Goal: Task Accomplishment & Management: Use online tool/utility

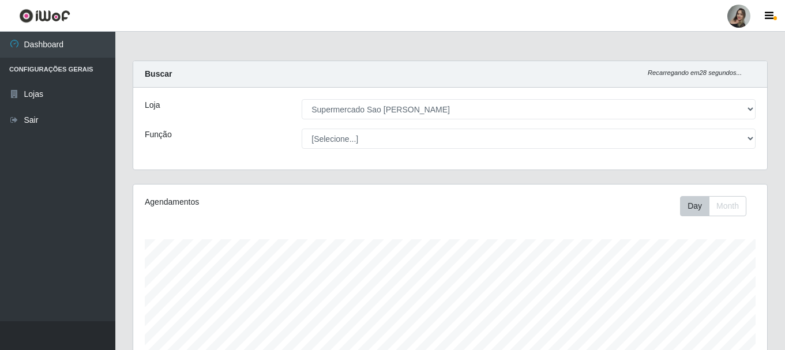
select select "383"
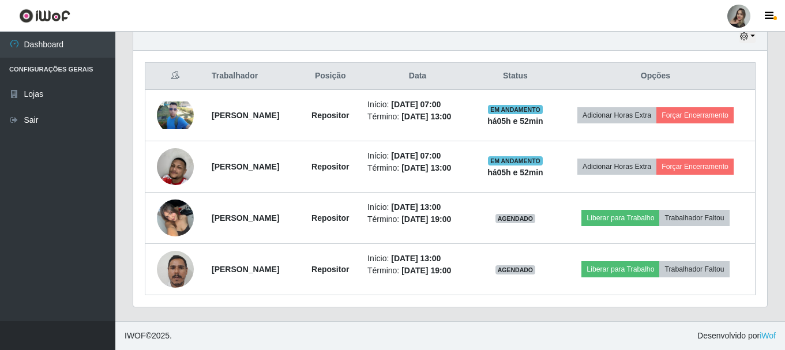
scroll to position [239, 634]
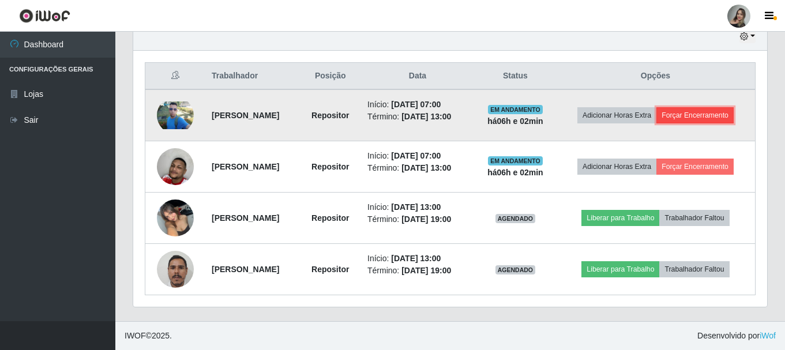
click at [689, 111] on button "Forçar Encerramento" at bounding box center [694, 115] width 77 height 16
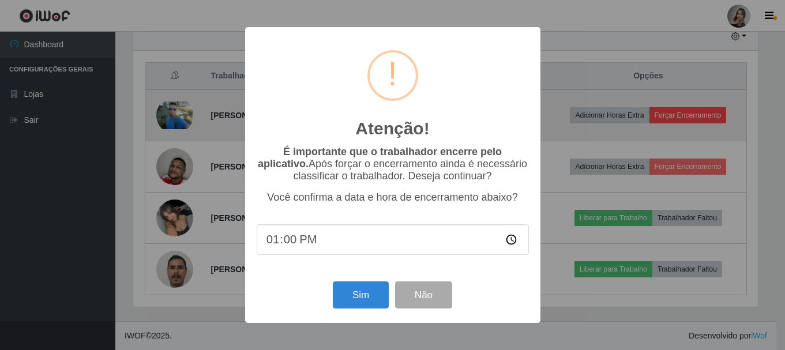
scroll to position [239, 628]
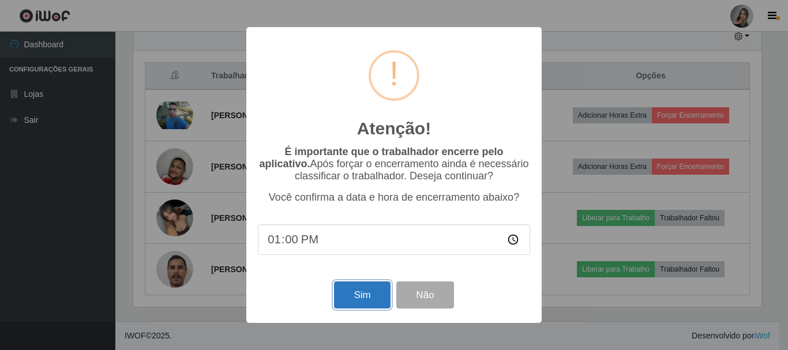
click at [356, 301] on button "Sim" at bounding box center [362, 294] width 56 height 27
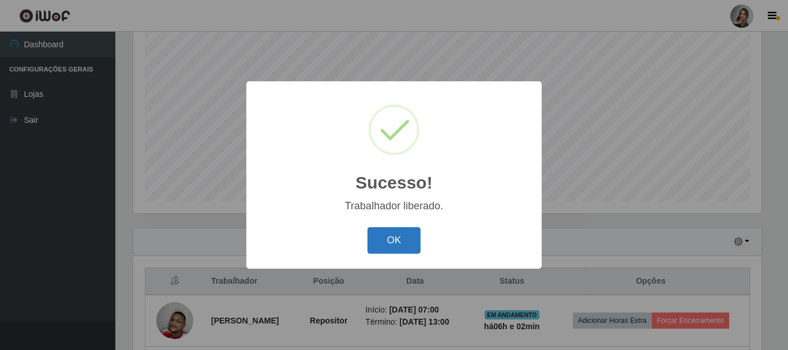
click at [383, 245] on button "OK" at bounding box center [394, 240] width 54 height 27
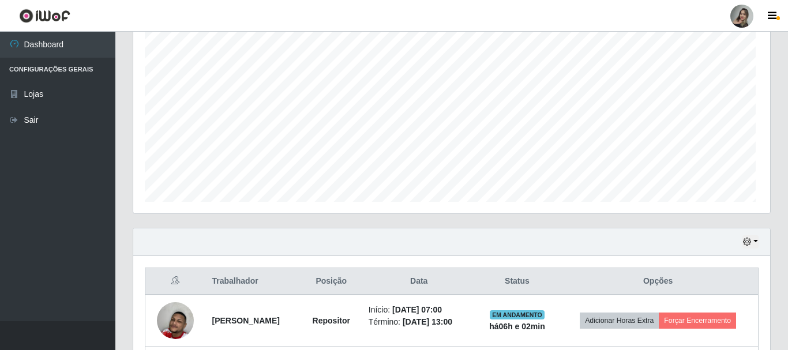
scroll to position [239, 634]
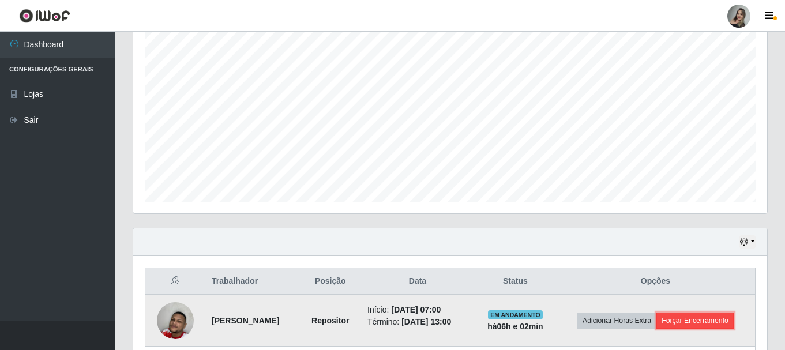
click at [709, 318] on button "Forçar Encerramento" at bounding box center [694, 320] width 77 height 16
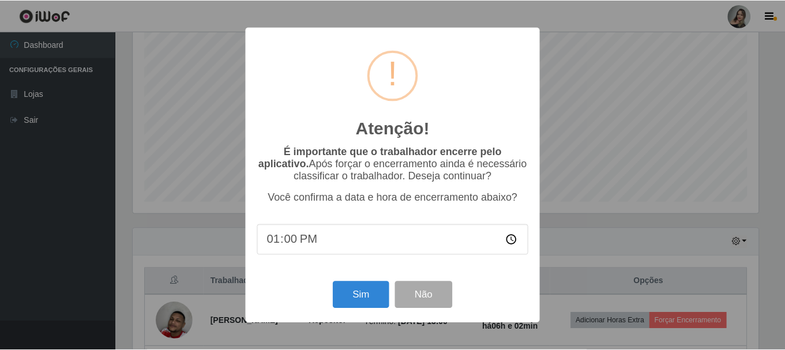
scroll to position [239, 628]
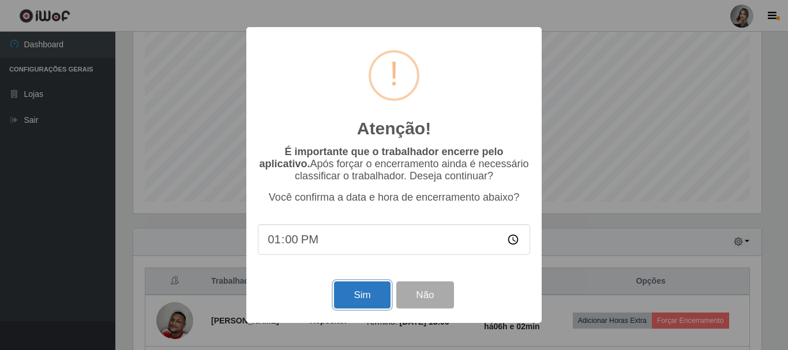
click at [371, 303] on button "Sim" at bounding box center [362, 294] width 56 height 27
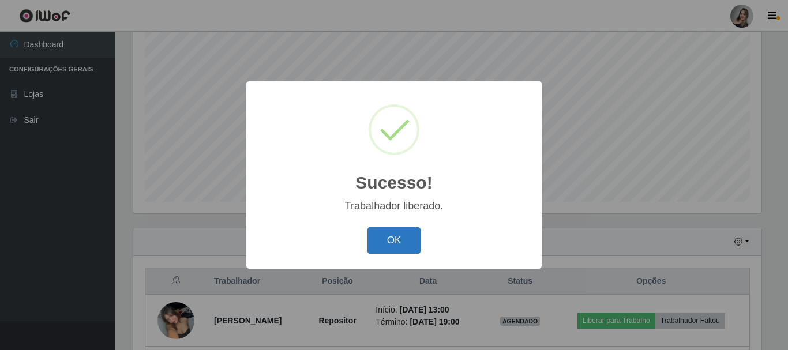
click at [387, 245] on button "OK" at bounding box center [394, 240] width 54 height 27
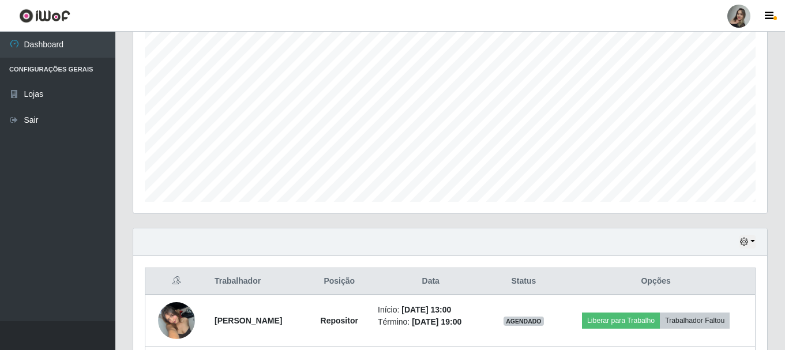
scroll to position [313, 0]
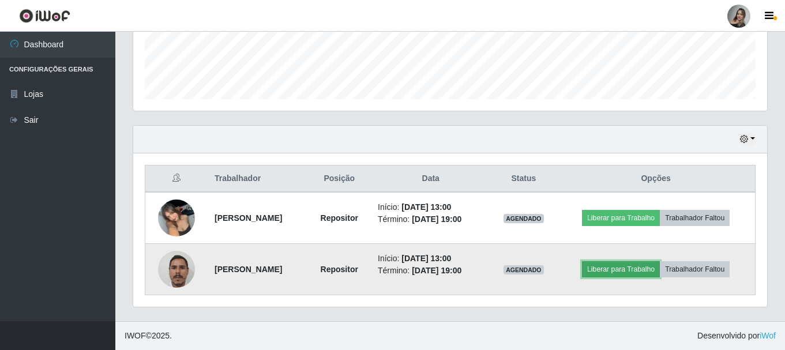
click at [650, 274] on button "Liberar para Trabalho" at bounding box center [621, 269] width 78 height 16
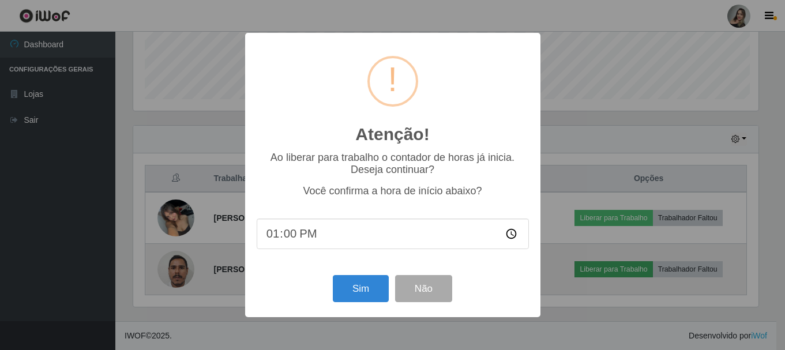
scroll to position [239, 628]
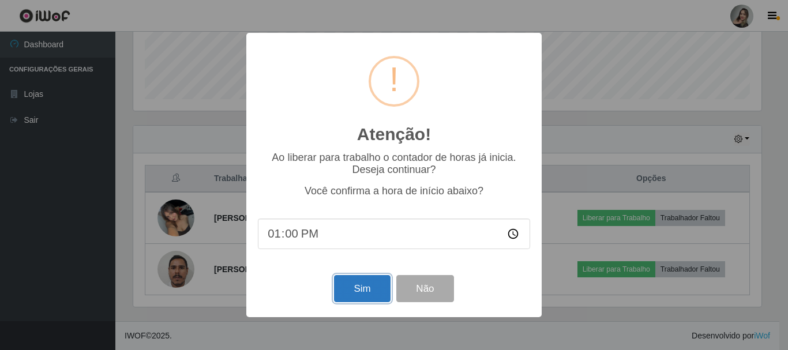
click at [370, 297] on button "Sim" at bounding box center [362, 288] width 56 height 27
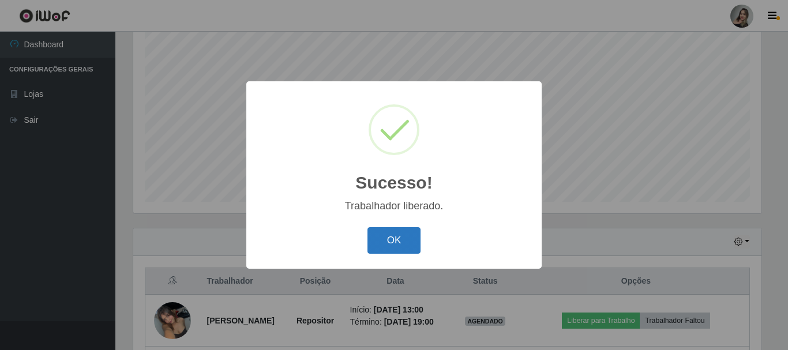
click at [384, 244] on button "OK" at bounding box center [394, 240] width 54 height 27
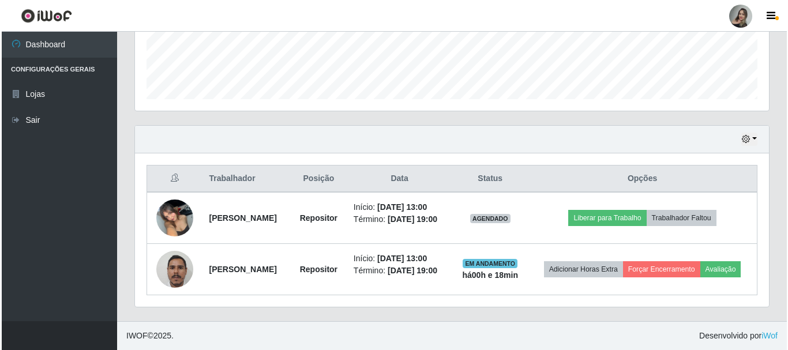
scroll to position [329, 0]
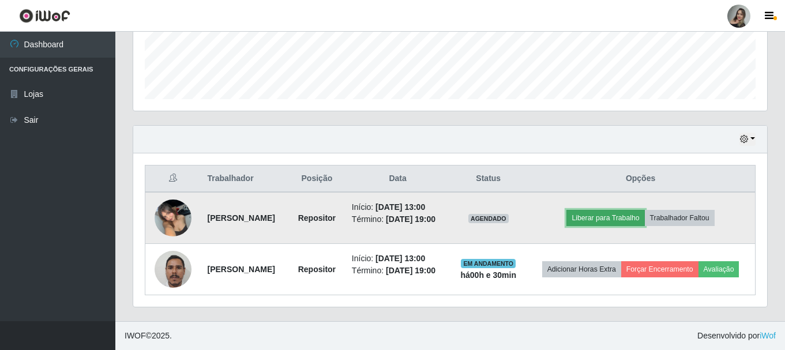
click at [624, 210] on button "Liberar para Trabalho" at bounding box center [605, 218] width 78 height 16
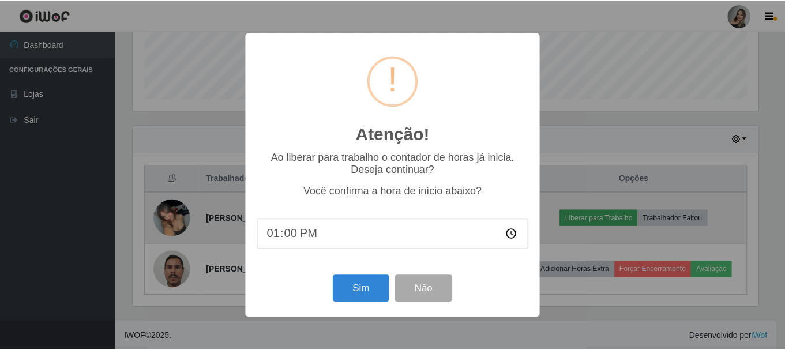
scroll to position [239, 628]
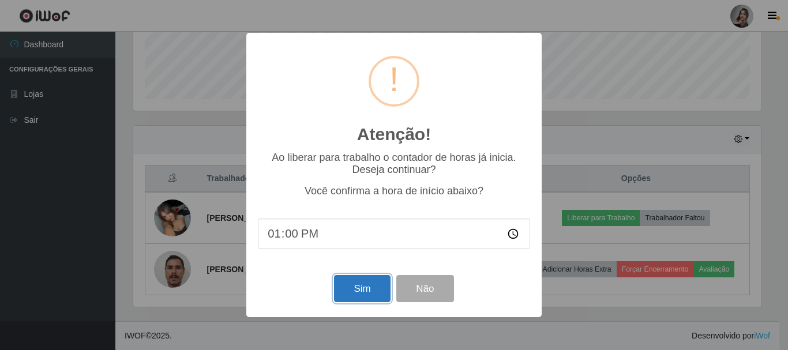
click at [359, 292] on button "Sim" at bounding box center [362, 288] width 56 height 27
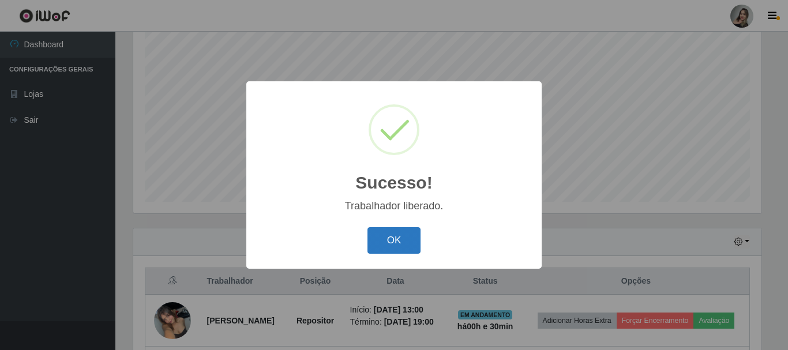
click at [389, 242] on button "OK" at bounding box center [394, 240] width 54 height 27
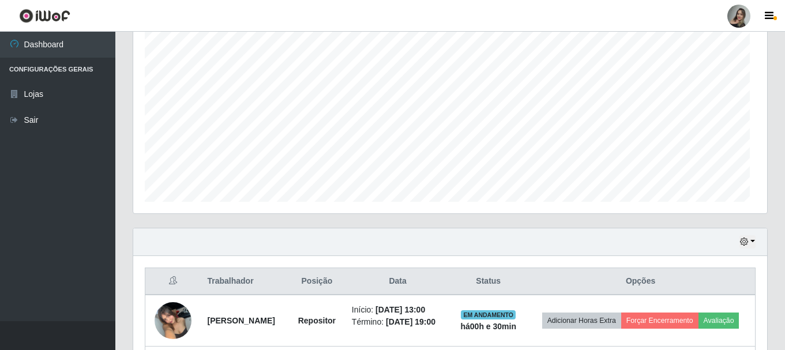
scroll to position [239, 634]
